Goal: Task Accomplishment & Management: Manage account settings

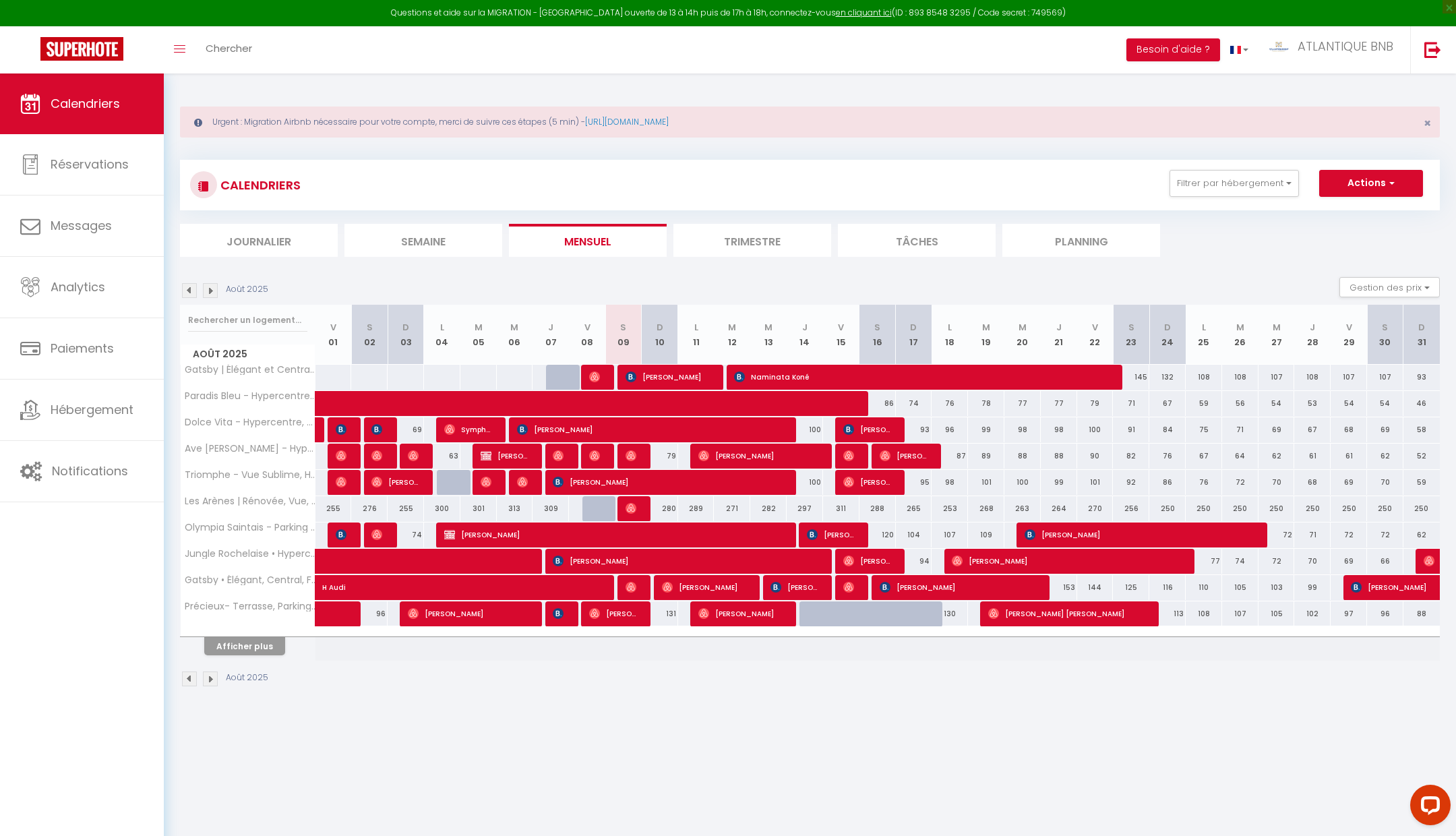
scroll to position [53, 0]
click at [96, 460] on link "Notifications" at bounding box center [81, 471] width 164 height 61
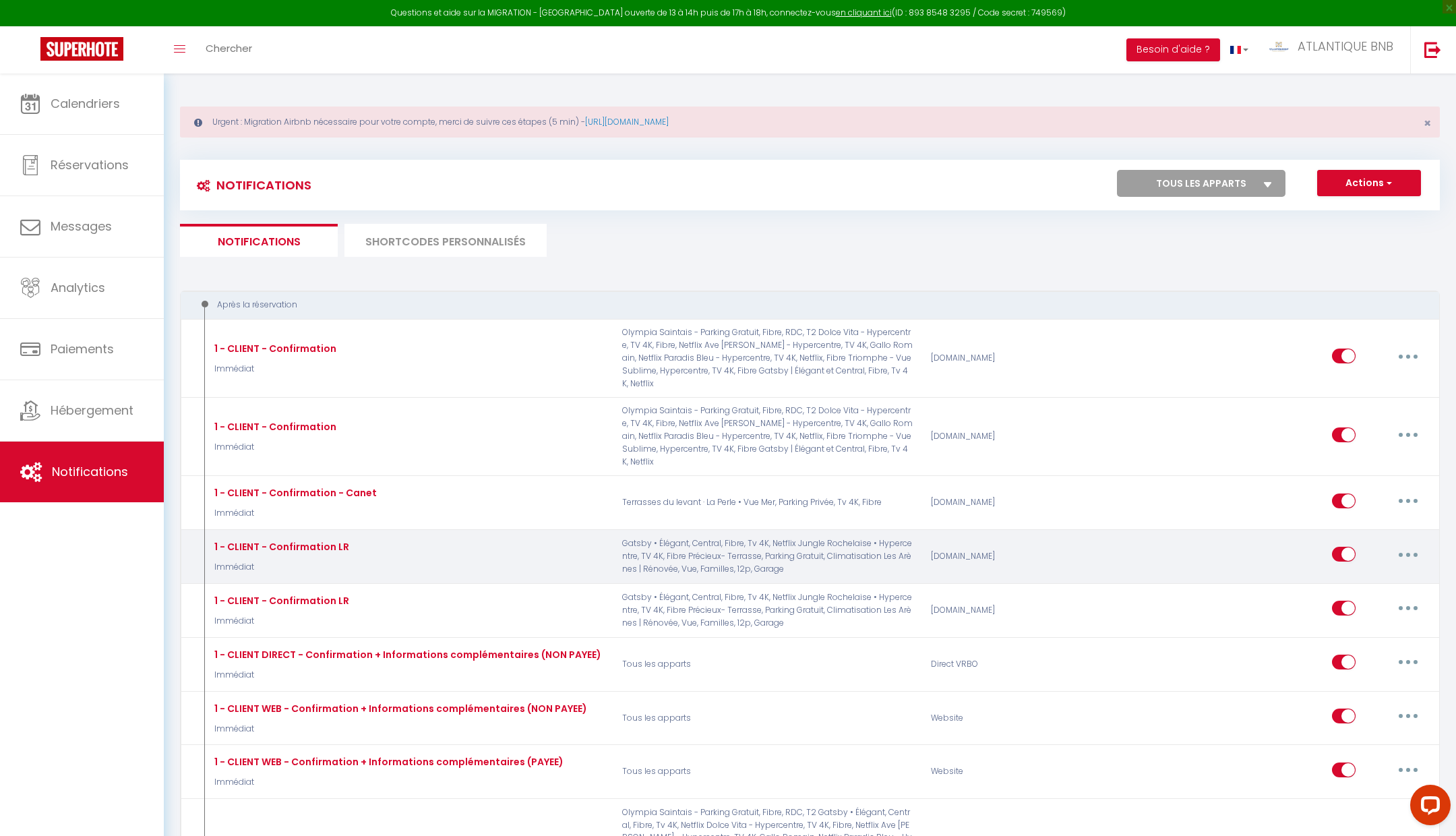
scroll to position [19, 0]
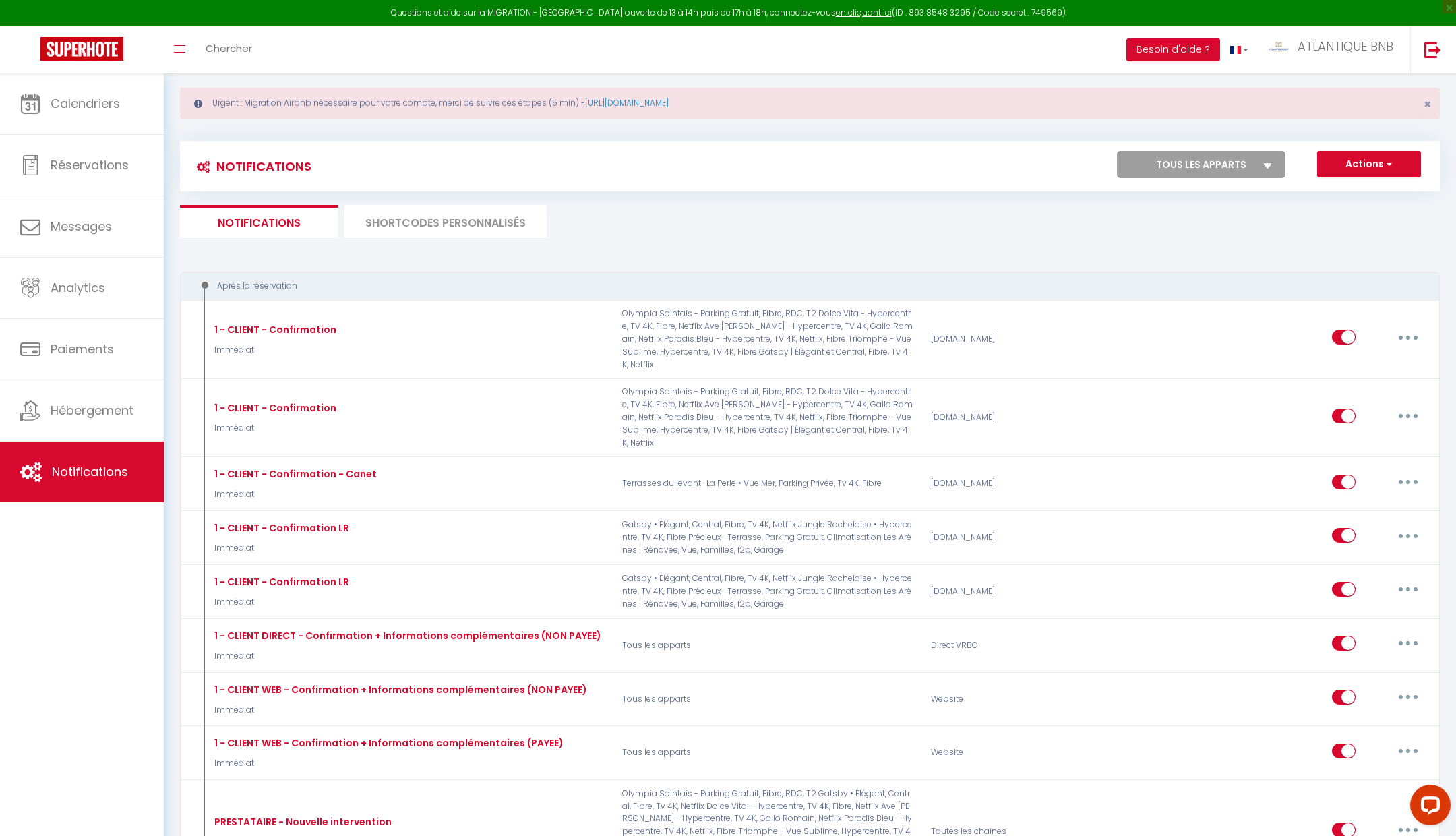
click at [457, 223] on li "SHORTCODES PERSONNALISÉS" at bounding box center [445, 221] width 202 height 33
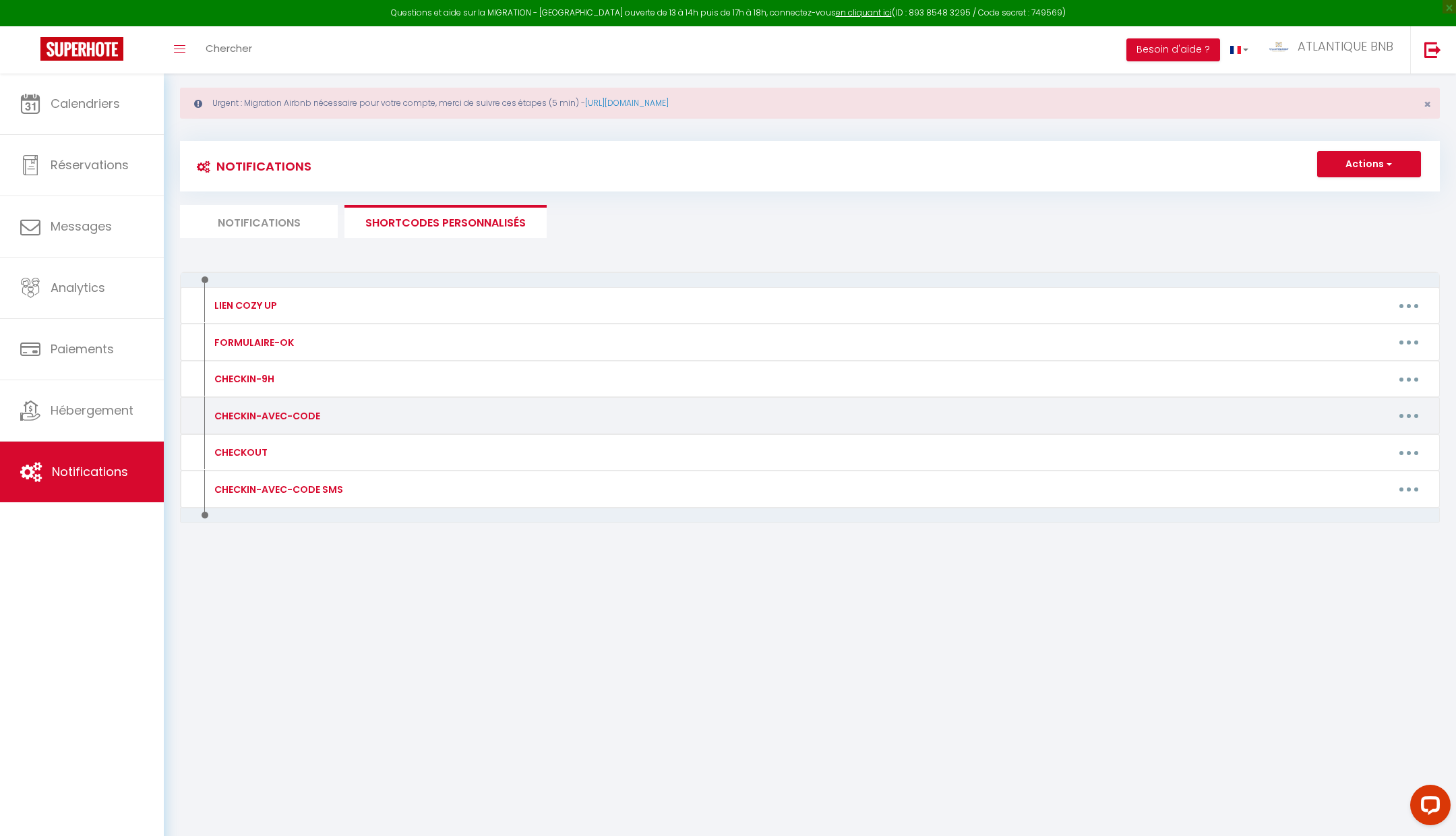
click at [1423, 410] on button "button" at bounding box center [1409, 416] width 38 height 22
click at [1384, 440] on link "Editer" at bounding box center [1374, 446] width 100 height 23
type input "CHECKIN-AVEC-CODE"
type textarea "🔑🔒 VOS INSTRUCTIONS CHECKIN : 1. Récupérer les clés XXXXXX 2. Passez le badge d…"
type textarea "🔑🔒 VOS INSTRUCTIONS CHECKIN : 1. Ouvrir la protection et rentrer le code (2703)…"
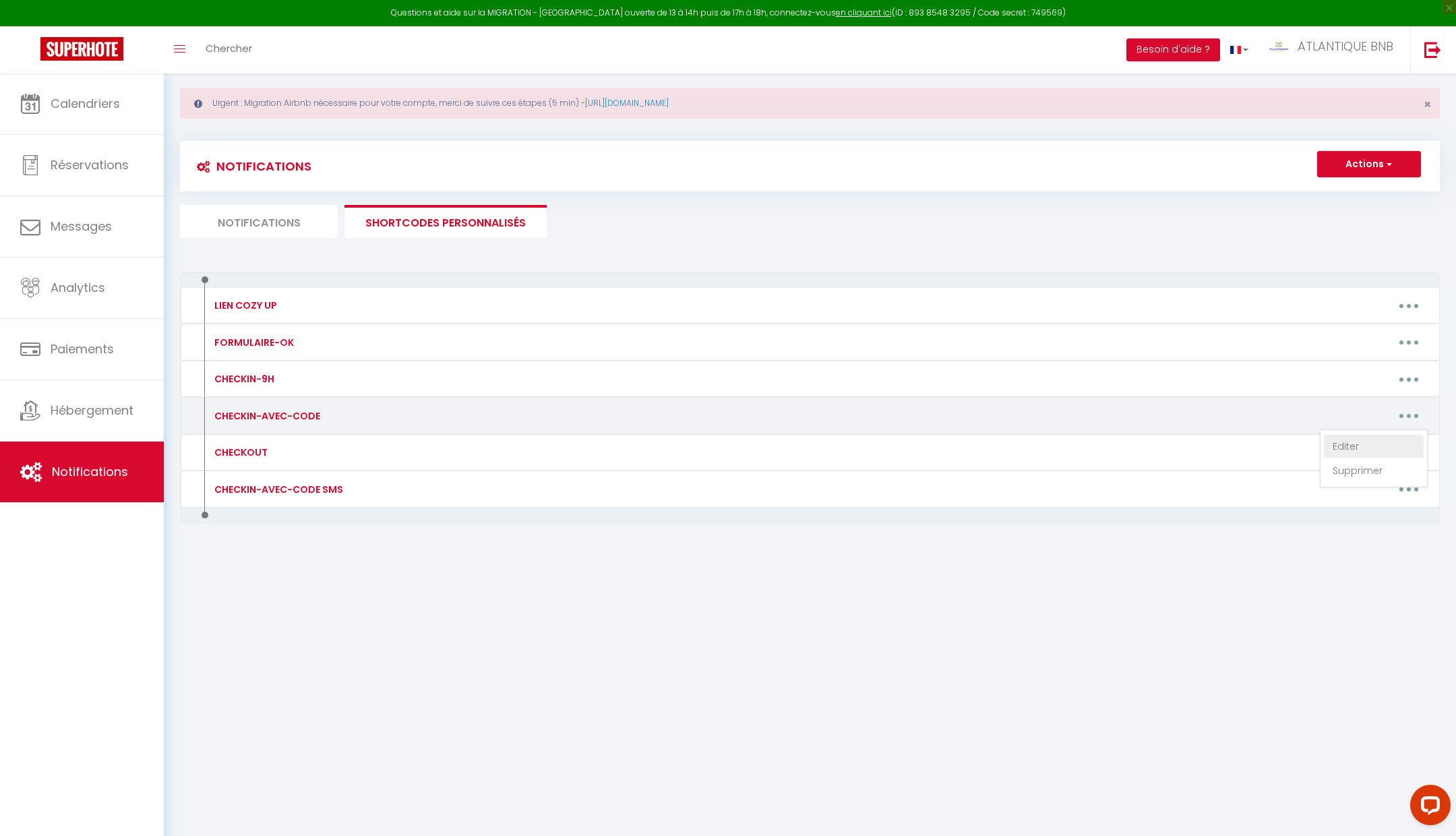
type textarea "🔑🔒 VOS INSTRUCTIONS CHECKIN : 1. Ouvrir la boite aux lettres avec le code 7777 …"
type textarea "🔑🔒 VOS INSTRUCTIONS CHECKIN : 1. Le code de la porte de l'immeuble est : 1407 2…"
type textarea "🔑🔒 VOS INSTRUCTIONS CHECKIN : 1. Ouvrir la boite aux lettres avec le code 7777 …"
type textarea "🔑🔒 VOS INSTRUCTIONS CHECKIN : 1. Ouvrir la protection et rentrer le code (1001)…"
type textarea "🔑🔒 VOS INSTRUCTIONS CHECKIN : 1. Ouvrir la protection et rentrer le code (0525)…"
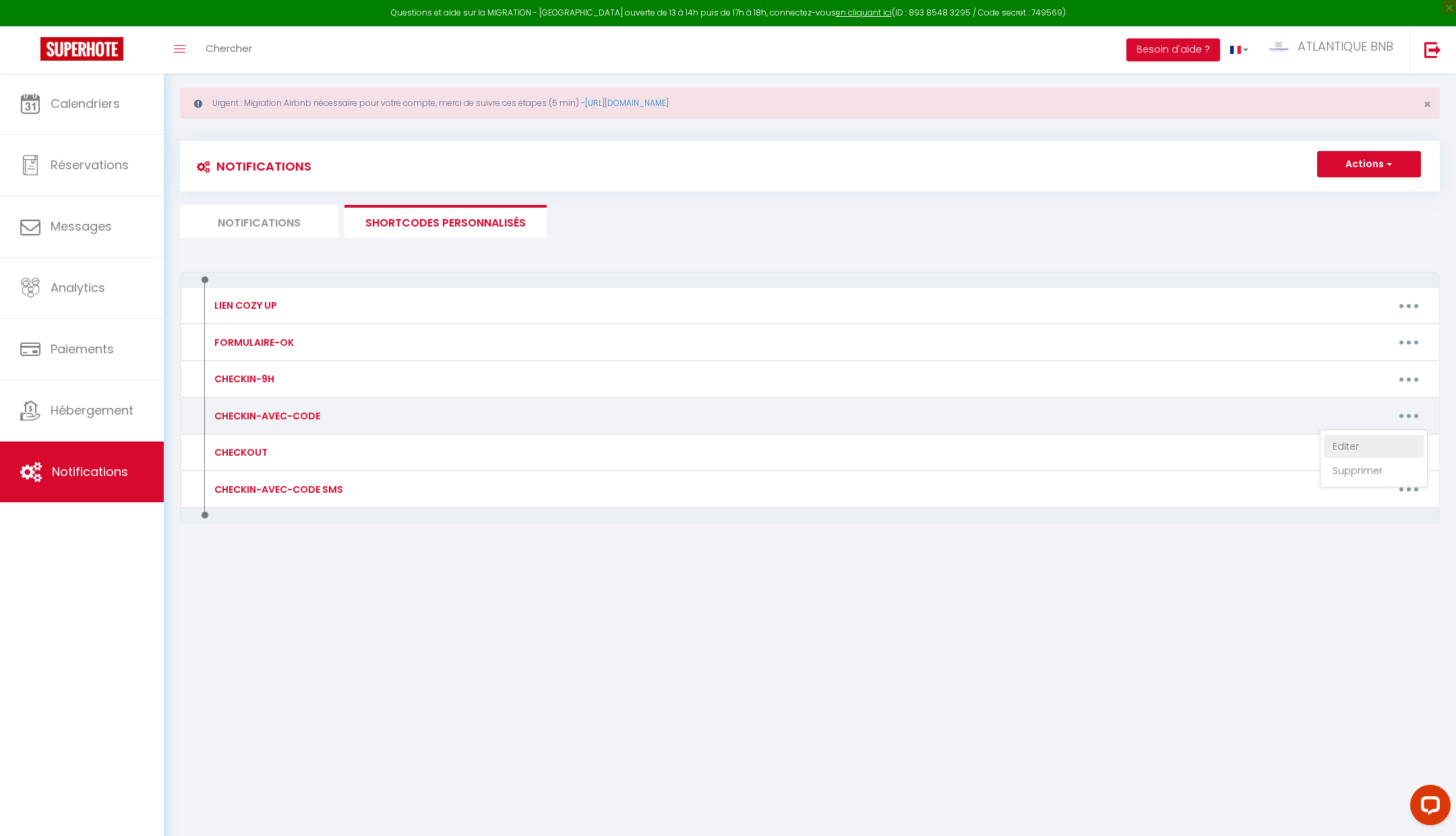
type textarea "🔑🔒 VOS INSTRUCTIONS CHECKIN : 1. Ouvrir la protection et rentrer le code (0525)…"
type textarea "🔑🔒 VOS INSTRUCTIONS CHECKIN : 1. Ouvrir la protection et rentrer le code (1503)…"
type textarea "🔑🔒 VOS INSTRUCTIONS CHECKIN : 1. Ouvrir la protection et rentrer le code (1001)…"
type textarea "🔑🔒 VOS INSTRUCTIONS CHECKIN : 1. Ouvrir la boite aux lettres avec le code 7777 …"
type textarea "🔑🔒 VOS INSTRUCTIONS CHECKIN : 1. Arrivé en présentiel obligatoire de 15h à 19h …"
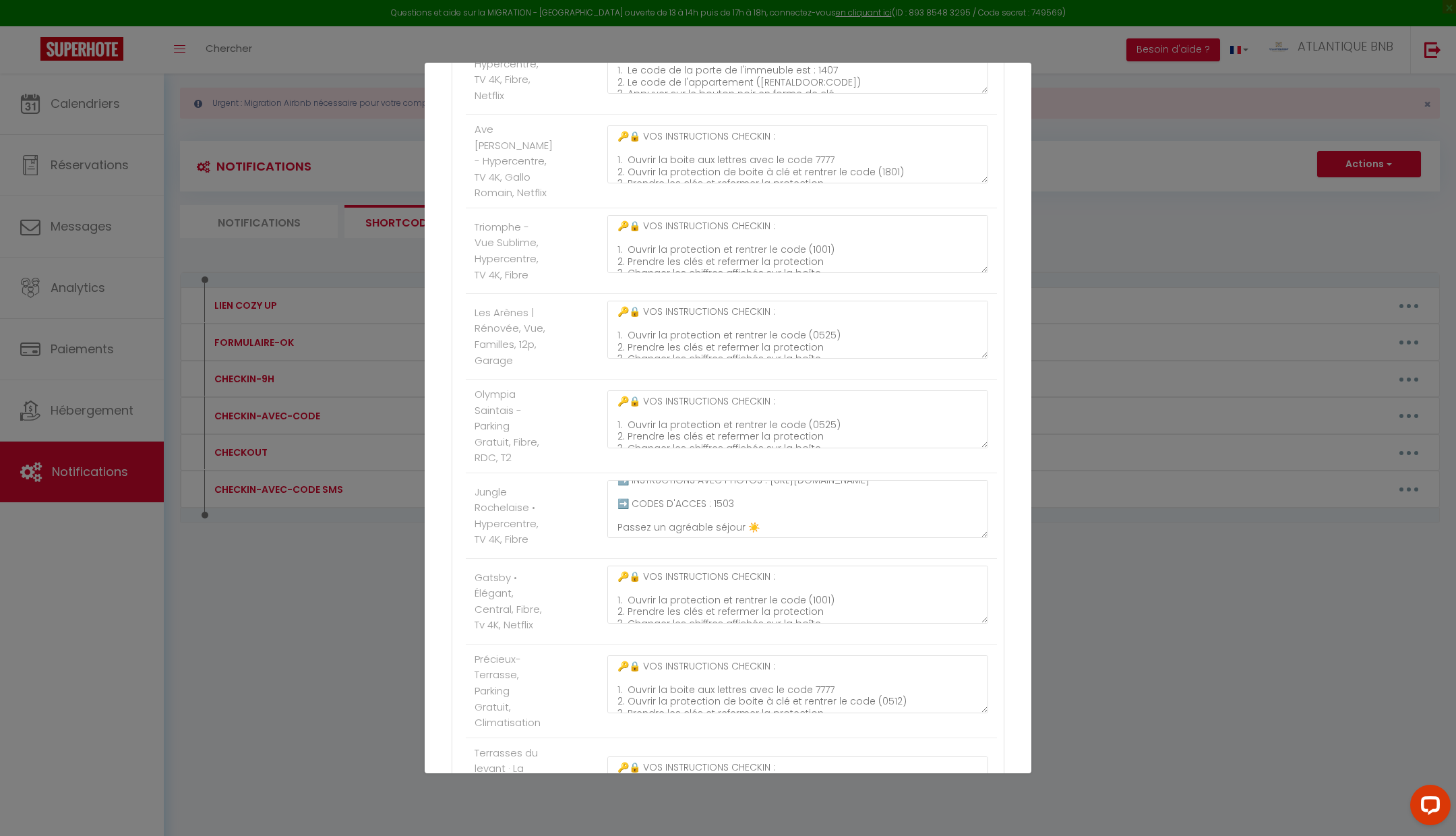
scroll to position [102, 0]
type textarea "Y"
drag, startPoint x: 745, startPoint y: 506, endPoint x: 710, endPoint y: 505, distance: 35.0
click at [710, 505] on textarea "🔑🔒 VOS INSTRUCTIONS CHECKIN : 1. Ouvrir la protection et rentrer le code (1503)…" at bounding box center [797, 509] width 381 height 58
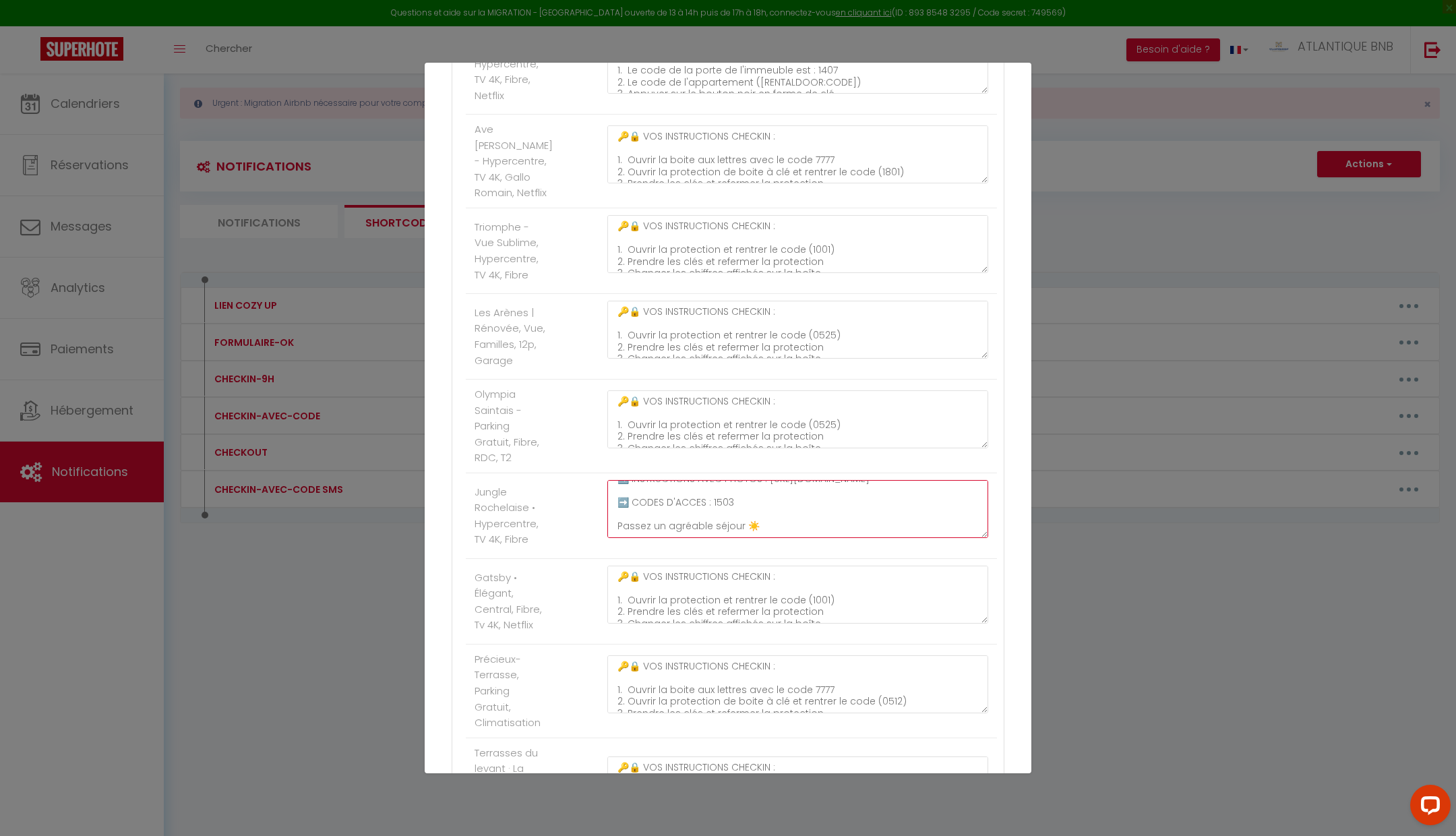
drag, startPoint x: 614, startPoint y: 481, endPoint x: 730, endPoint y: 511, distance: 119.8
click at [730, 511] on textarea "🔑🔒 VOS INSTRUCTIONS CHECKIN : 1. Ouvrir la protection et rentrer le code (1503)…" at bounding box center [797, 509] width 381 height 58
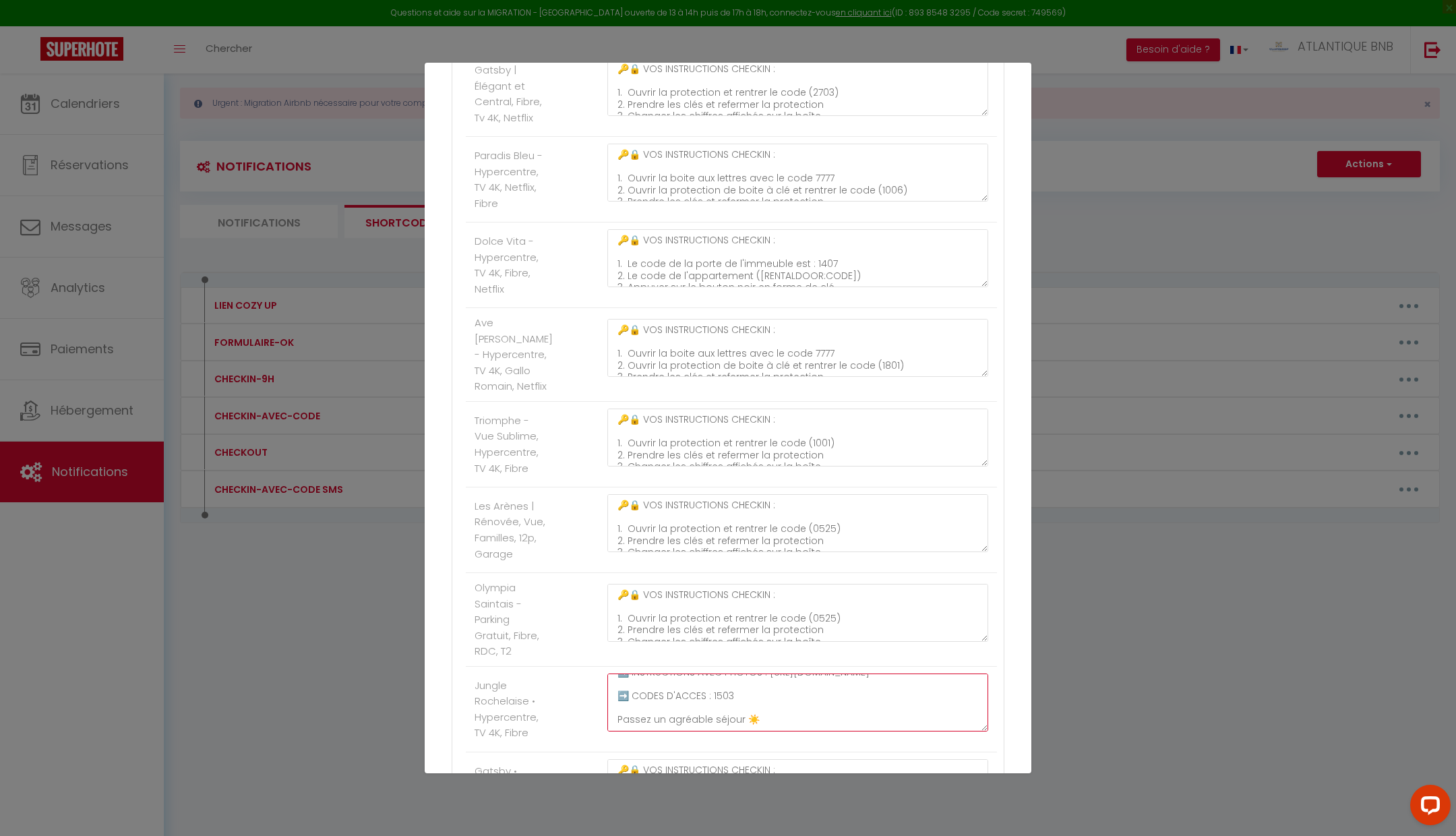
scroll to position [0, 0]
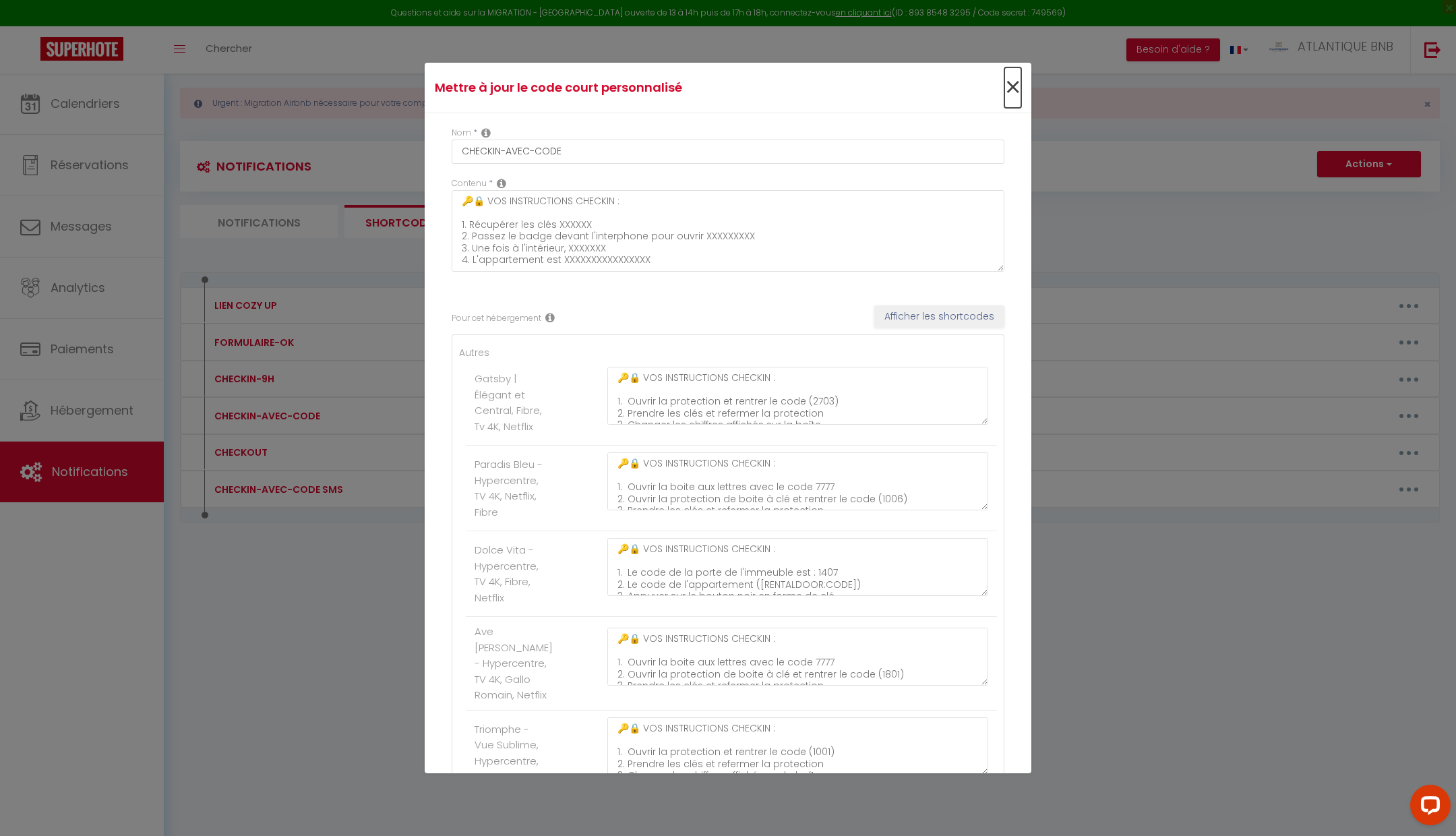
click at [1015, 89] on span "×" at bounding box center [1012, 87] width 17 height 41
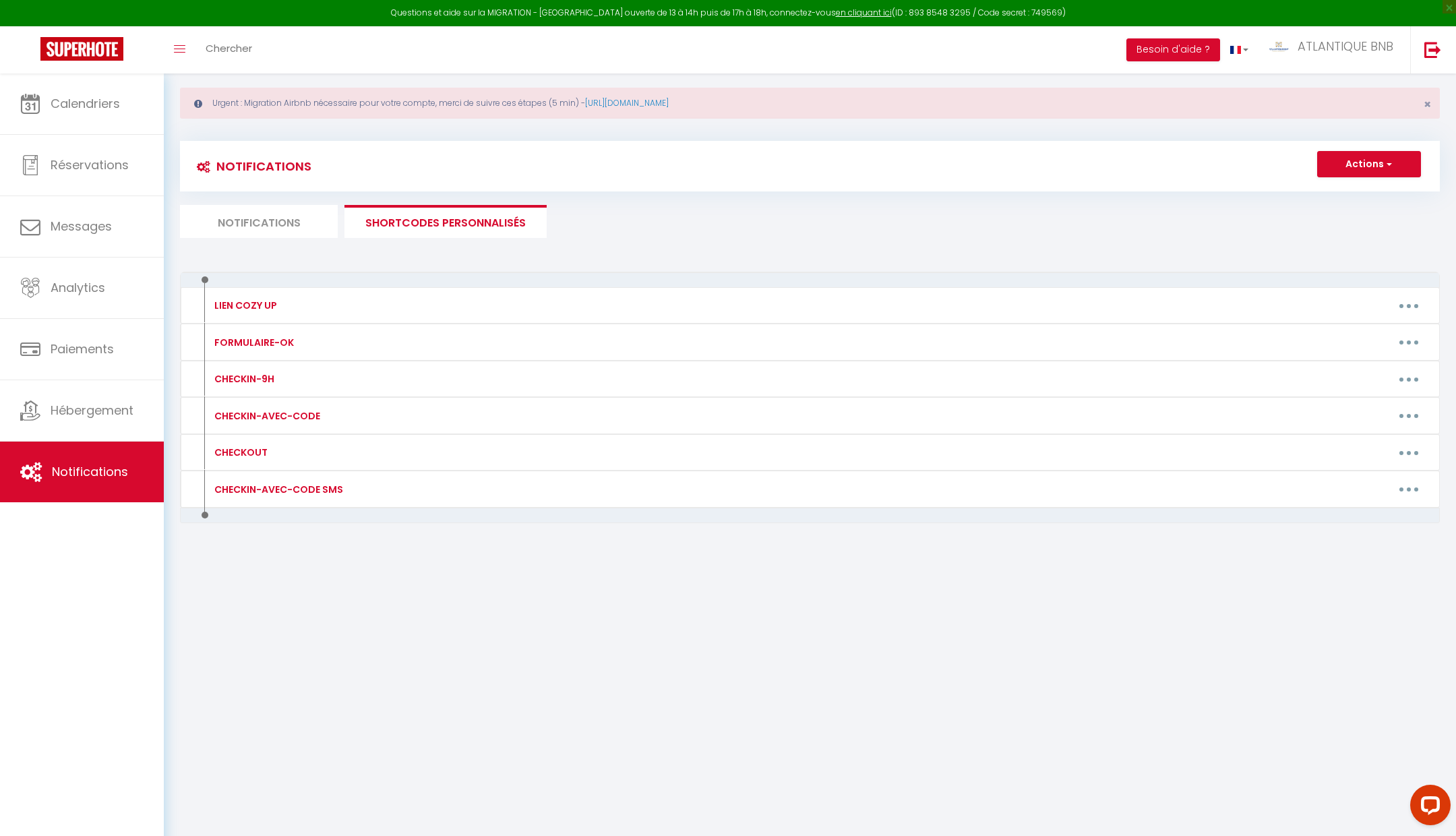
click at [277, 227] on li "Notifications" at bounding box center [259, 221] width 158 height 33
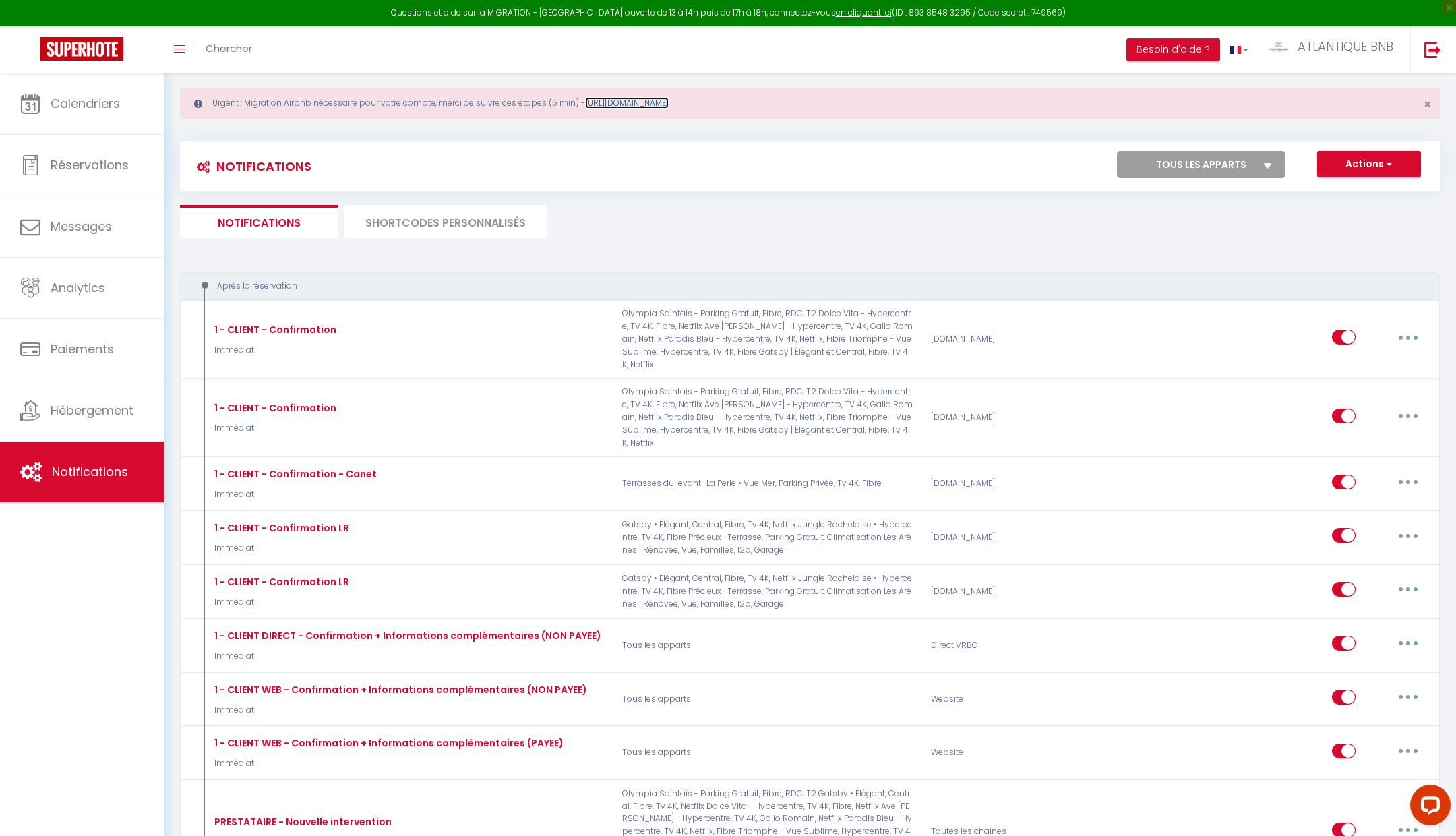
click at [669, 105] on link "[URL][DOMAIN_NAME]" at bounding box center [627, 103] width 84 height 11
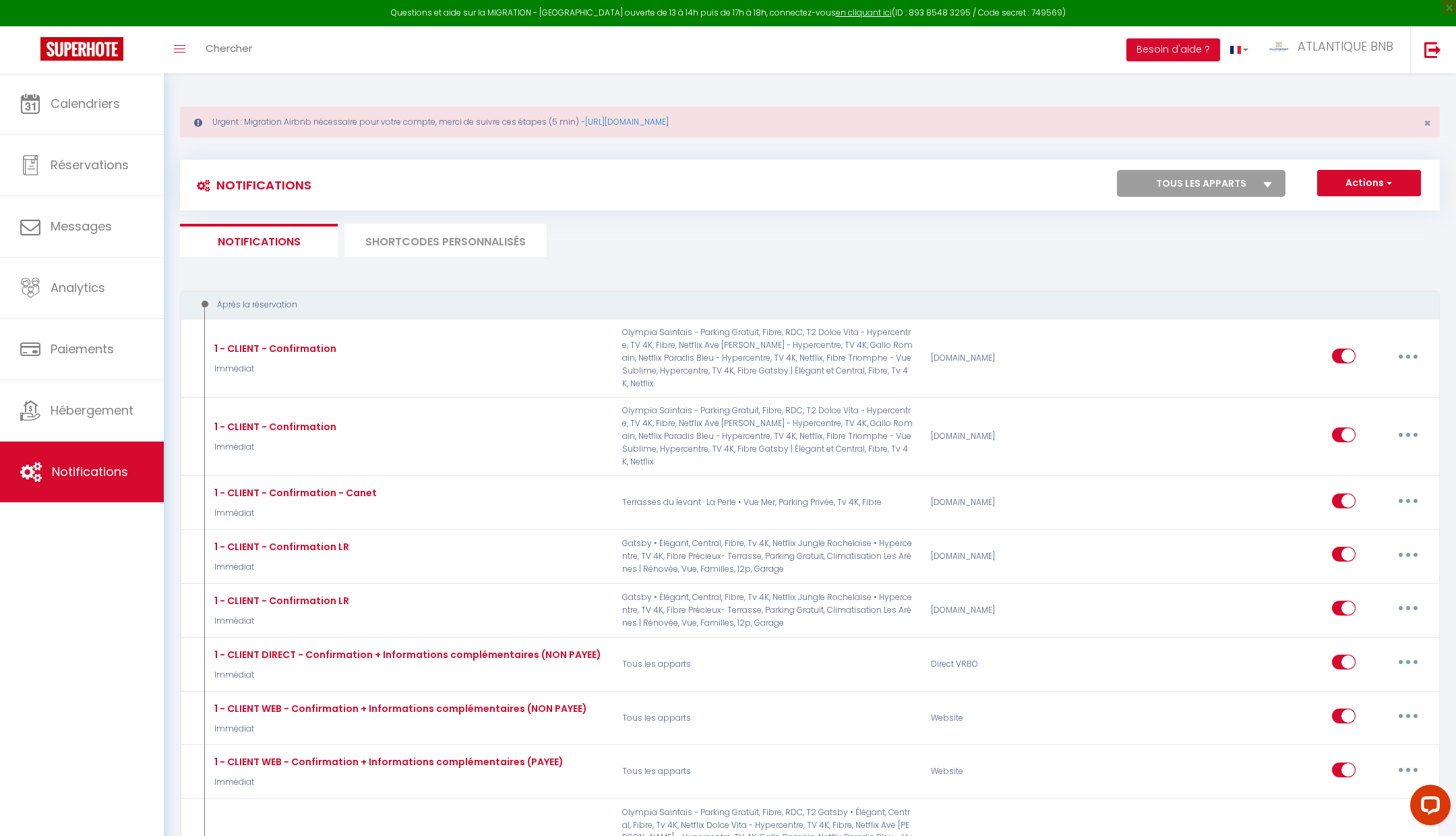
scroll to position [53, 0]
click at [453, 237] on li "SHORTCODES PERSONNALISÉS" at bounding box center [445, 240] width 202 height 33
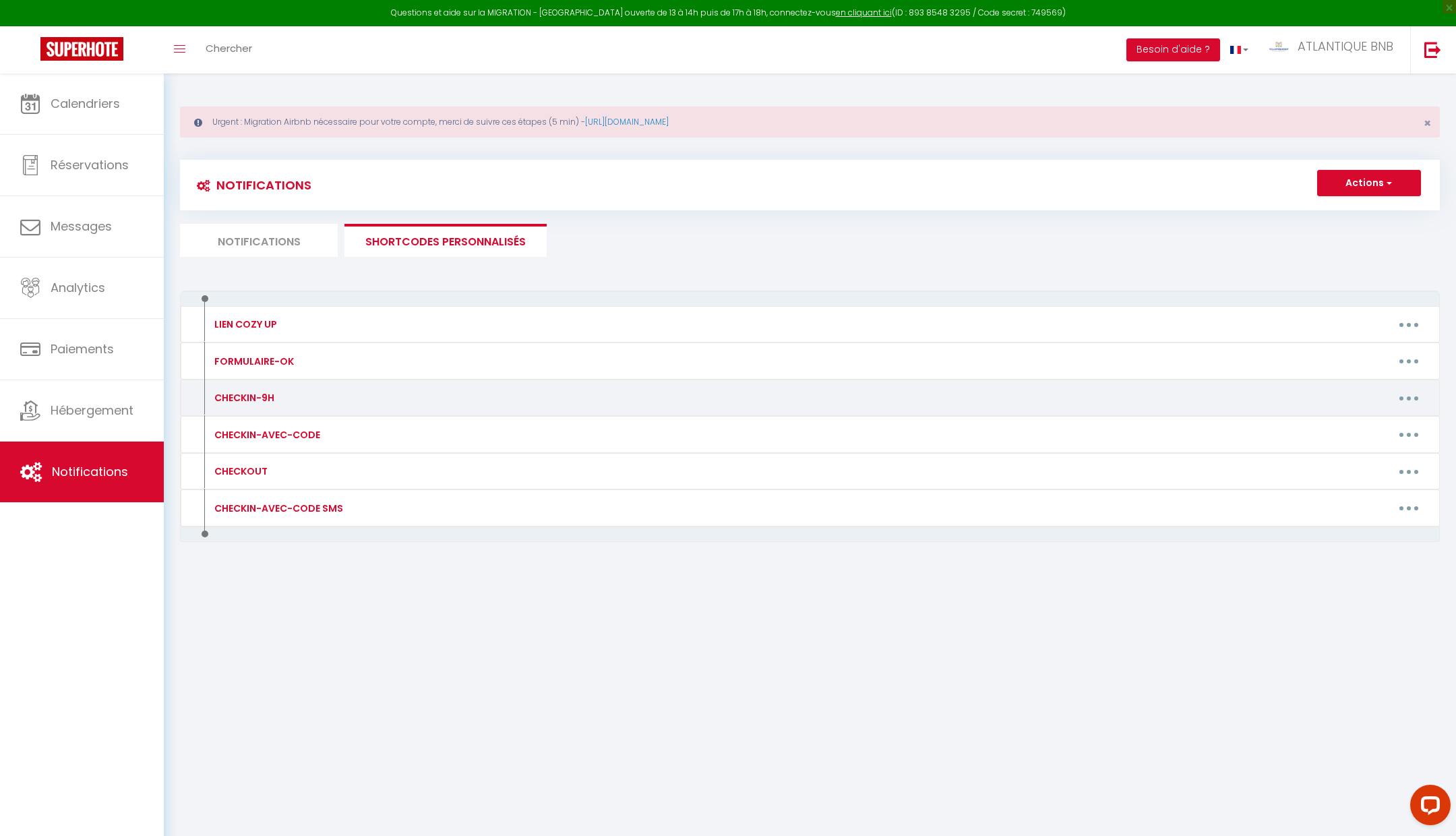
click at [1403, 387] on button "button" at bounding box center [1409, 398] width 38 height 22
click at [1391, 426] on link "Editer" at bounding box center [1374, 429] width 100 height 23
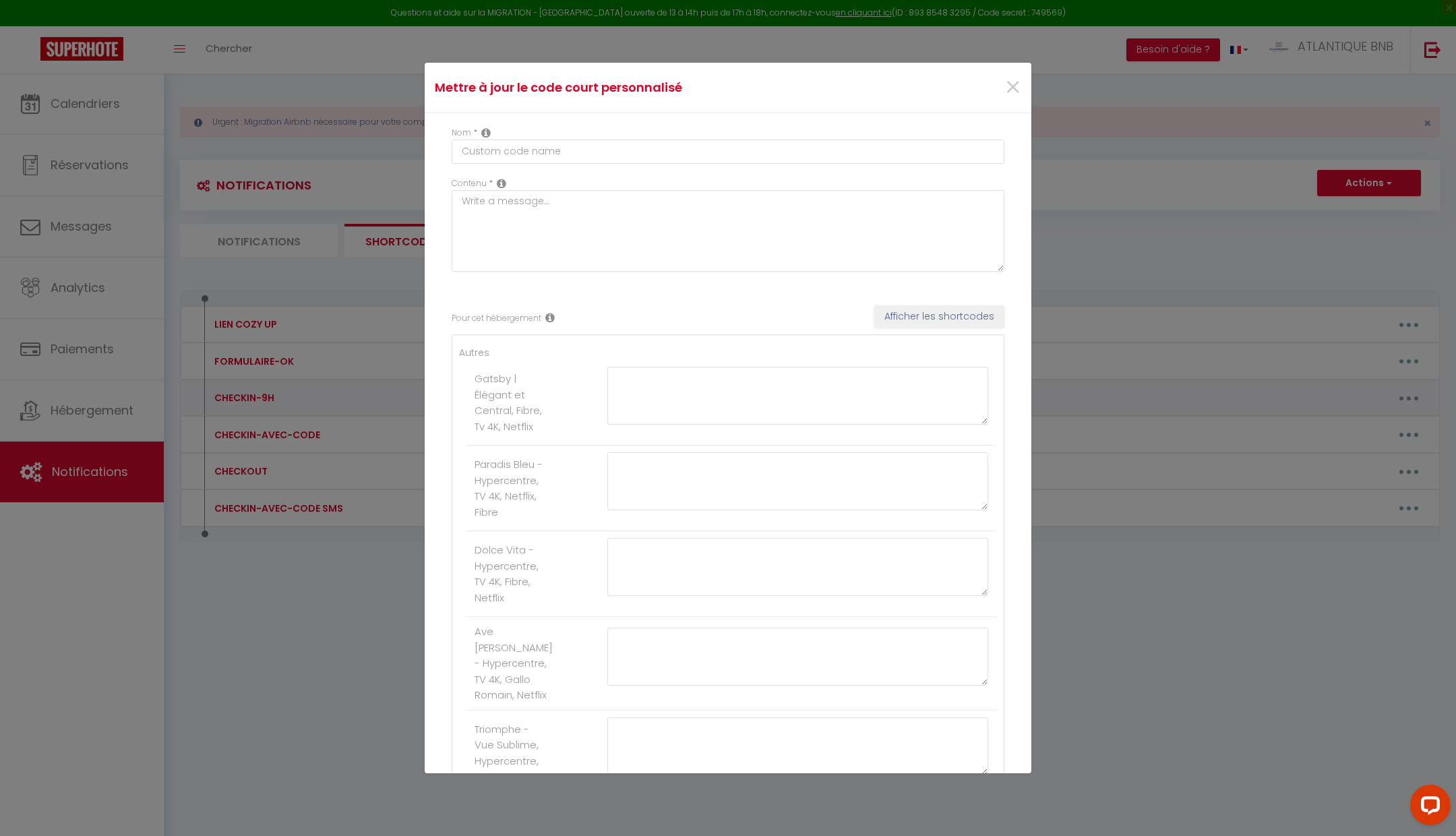
type input "CHECKIN-9H"
type textarea "Bonjour [GUEST:FIRST_NAME], votre check-in approche ! L'arrivée dans notre hébe…"
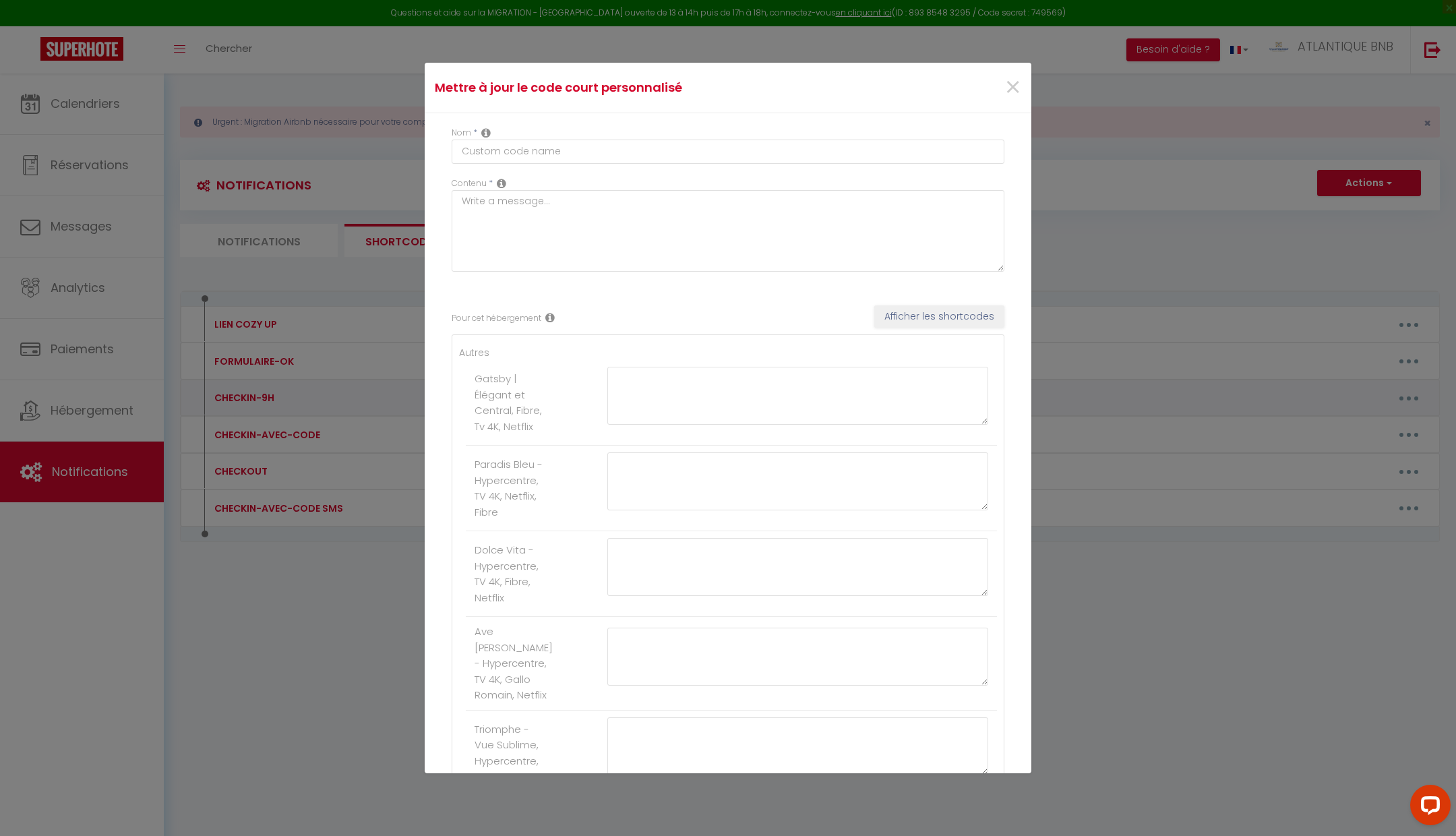
type textarea "Bonjour [GUEST:FIRST_NAME], votre check-in approche ! L'arrivée dans notre hébe…"
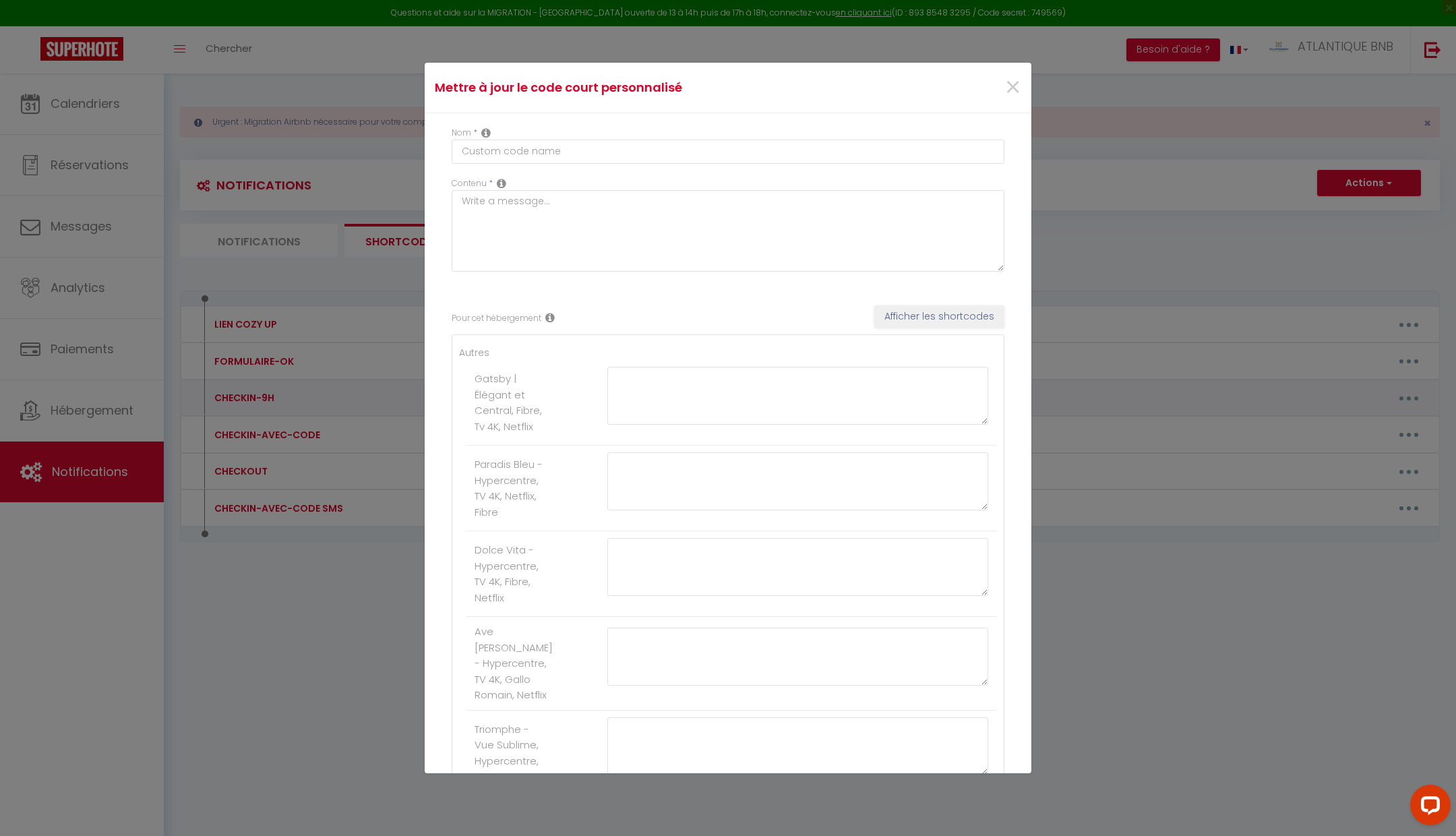
type textarea "Bonjour [GUEST:FIRST_NAME], votre check-in approche ! L'arrivée dans notre hébe…"
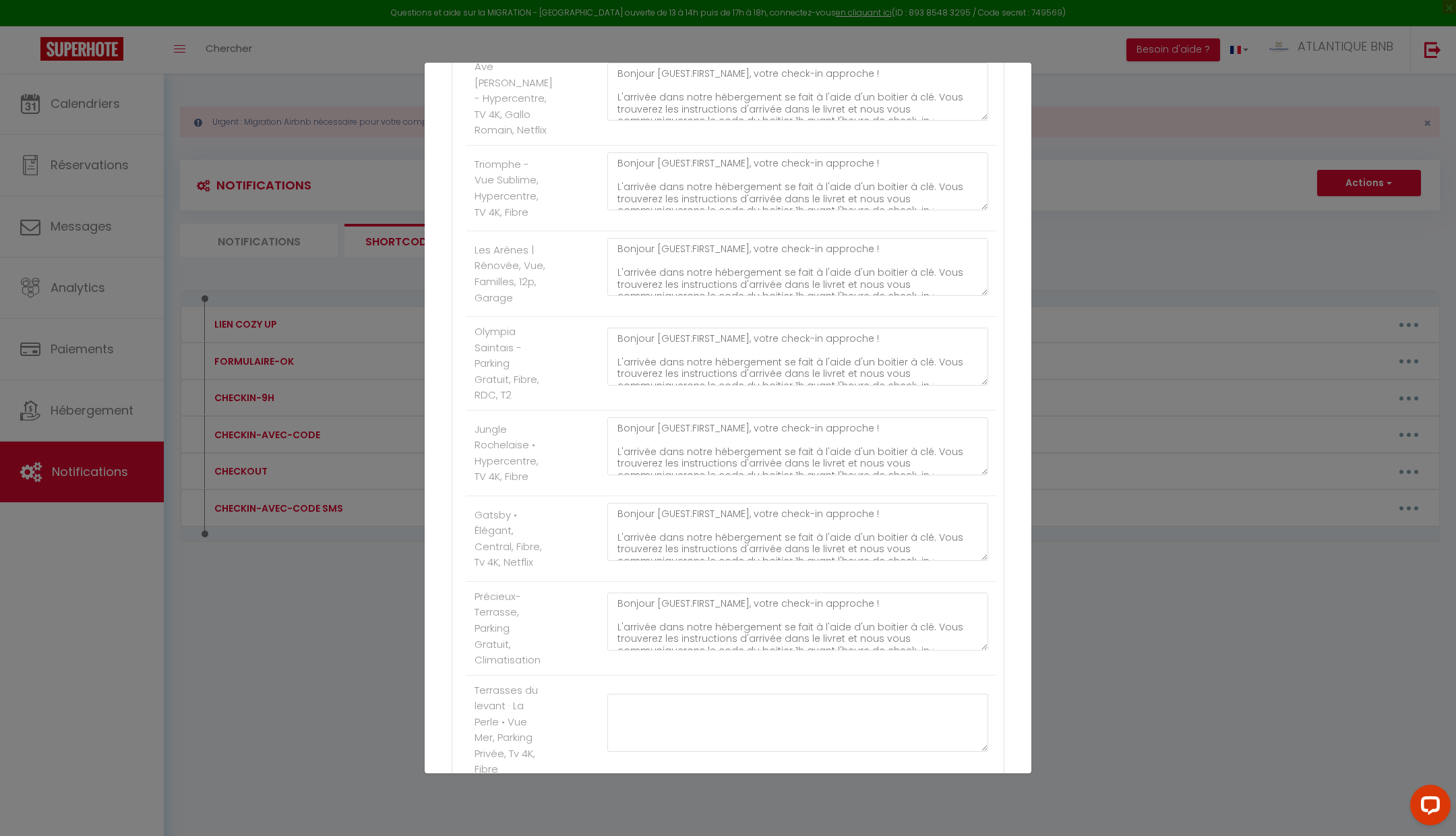
scroll to position [571, 0]
click at [765, 421] on textarea "Bonjour [GUEST:FIRST_NAME], votre check-in approche ! L'arrivée dans notre hébe…" at bounding box center [797, 441] width 381 height 58
drag, startPoint x: 729, startPoint y: 442, endPoint x: 614, endPoint y: 414, distance: 118.4
click at [614, 414] on textarea "Bonjour [GUEST:FIRST_NAME], votre check-in approche ! L'arrivée dans notre hébe…" at bounding box center [797, 441] width 381 height 58
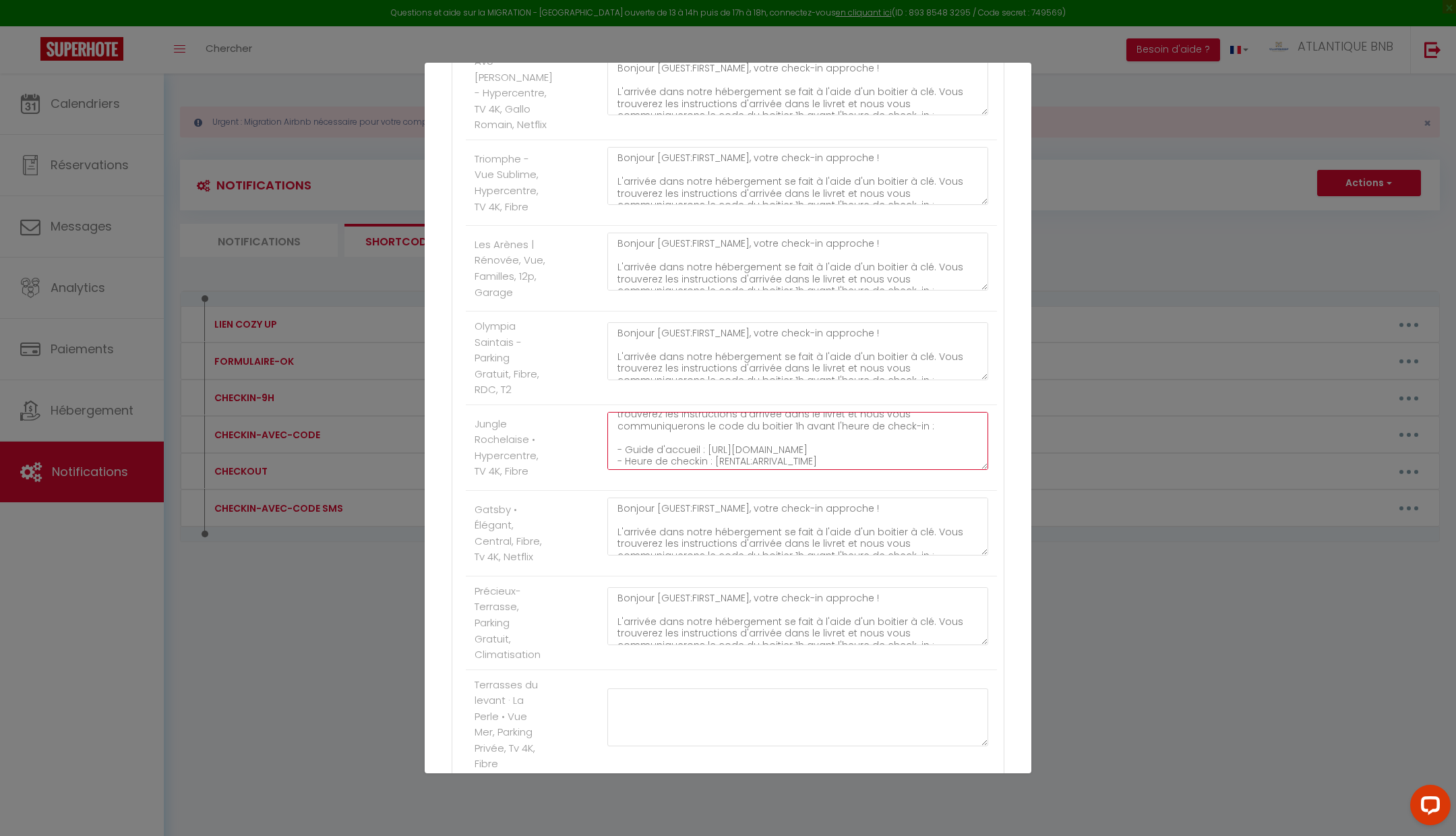
drag, startPoint x: 616, startPoint y: 411, endPoint x: 685, endPoint y: 426, distance: 70.6
click at [685, 426] on textarea "Bonjour [GUEST:FIRST_NAME], votre check-in approche ! L'arrivée dans notre hébe…" at bounding box center [797, 441] width 381 height 58
click at [625, 415] on textarea "Bonjour [GUEST:FIRST_NAME], votre check-in approche ! L'arrivée dans notre hébe…" at bounding box center [797, 441] width 381 height 58
drag, startPoint x: 617, startPoint y: 414, endPoint x: 752, endPoint y: 444, distance: 138.3
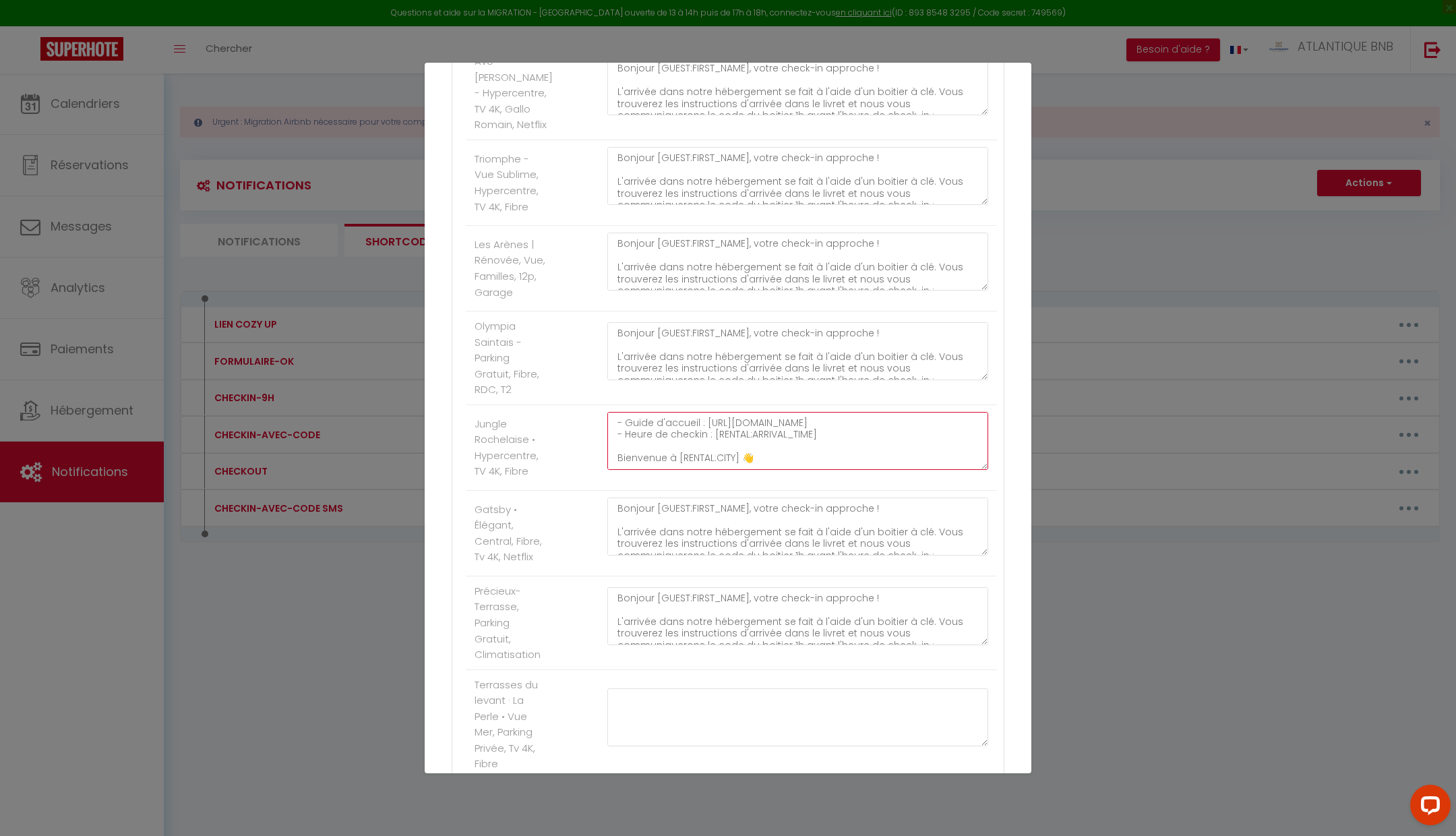
click at [752, 444] on textarea "Bonjour [GUEST:FIRST_NAME], votre check-in approche ! L'arrivée dans notre hébe…" at bounding box center [797, 441] width 381 height 58
